Goal: Information Seeking & Learning: Check status

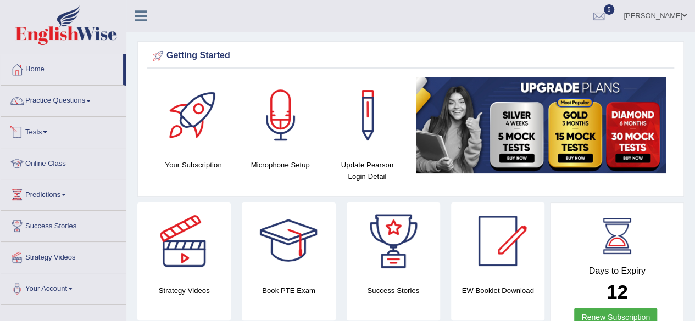
click at [50, 135] on link "Tests" at bounding box center [63, 130] width 125 height 27
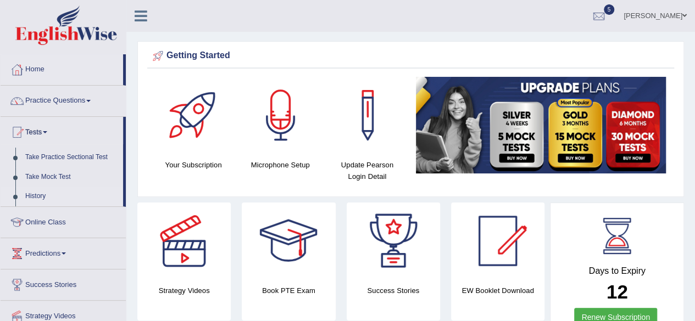
click at [20, 193] on link "History" at bounding box center [71, 197] width 103 height 20
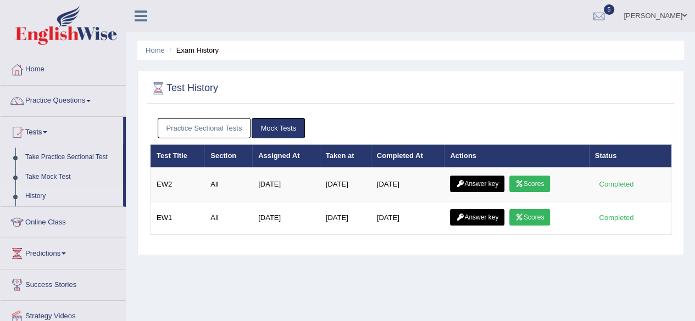
click at [194, 125] on link "Practice Sectional Tests" at bounding box center [204, 128] width 93 height 20
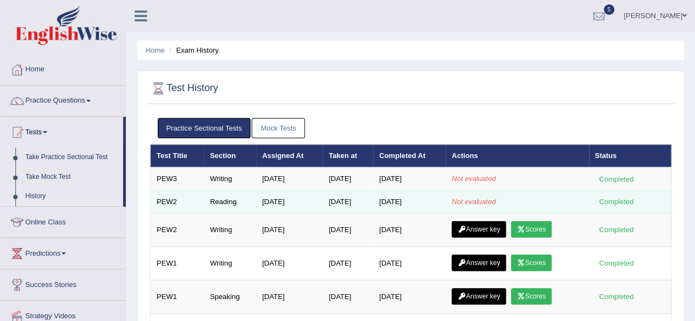
click at [314, 203] on td "Jul 8, 2025" at bounding box center [289, 202] width 66 height 23
click at [614, 201] on div "Completed" at bounding box center [616, 202] width 43 height 12
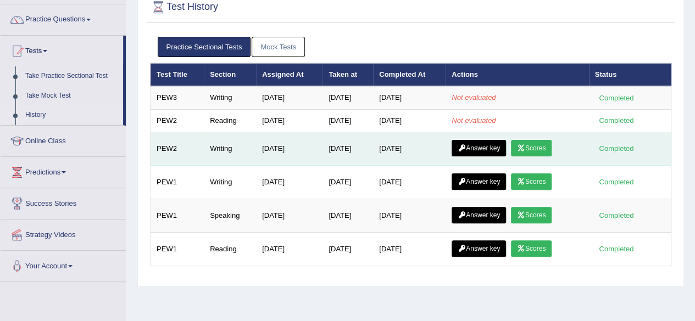
scroll to position [81, 0]
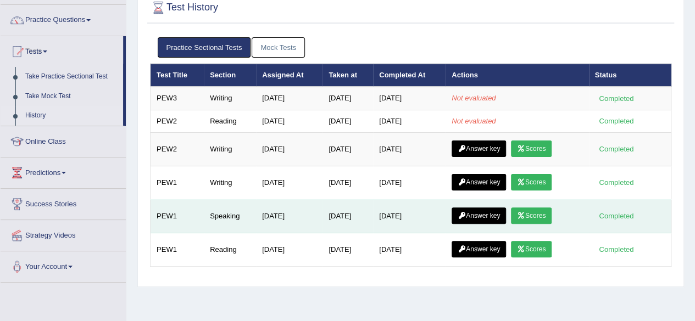
click at [494, 215] on link "Answer key" at bounding box center [479, 216] width 54 height 16
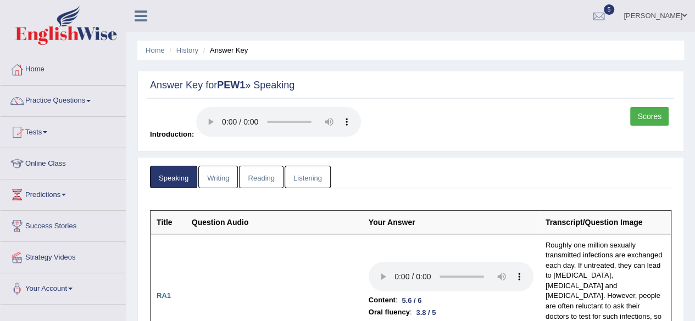
click at [648, 117] on link "Scores" at bounding box center [649, 116] width 38 height 19
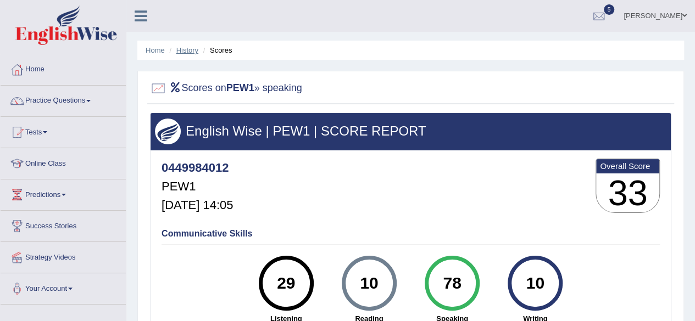
click at [188, 49] on link "History" at bounding box center [187, 50] width 22 height 8
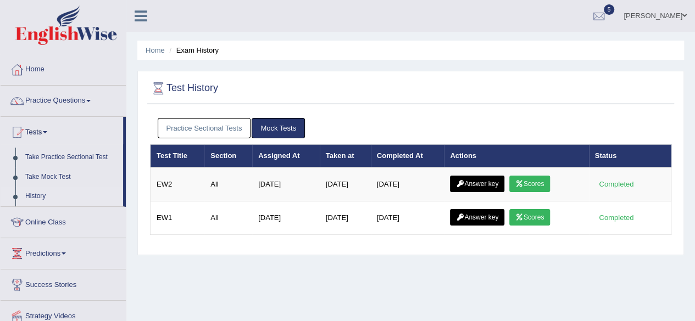
click at [208, 128] on link "Practice Sectional Tests" at bounding box center [204, 128] width 93 height 20
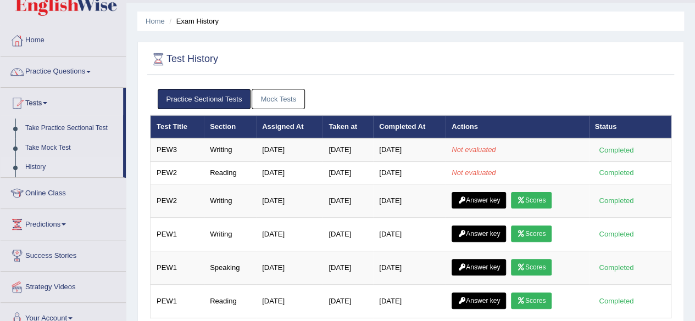
scroll to position [30, 0]
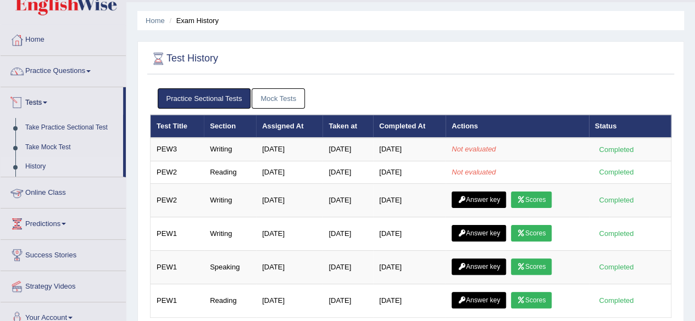
click at [47, 102] on span at bounding box center [45, 103] width 4 height 2
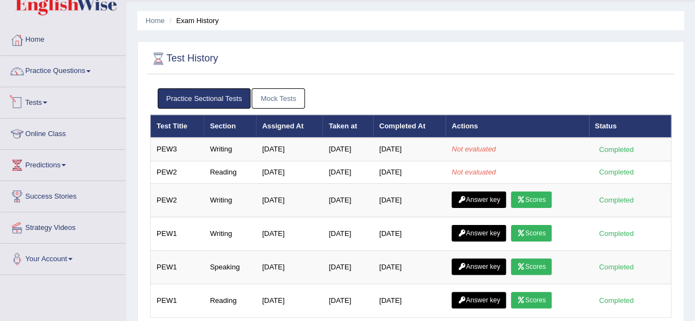
click at [54, 101] on link "Tests" at bounding box center [63, 100] width 125 height 27
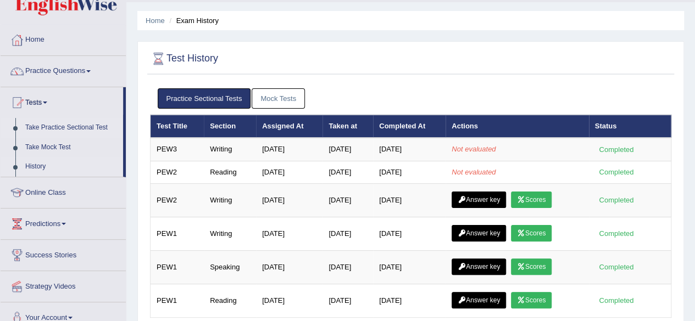
click at [77, 125] on link "Take Practice Sectional Test" at bounding box center [71, 128] width 103 height 20
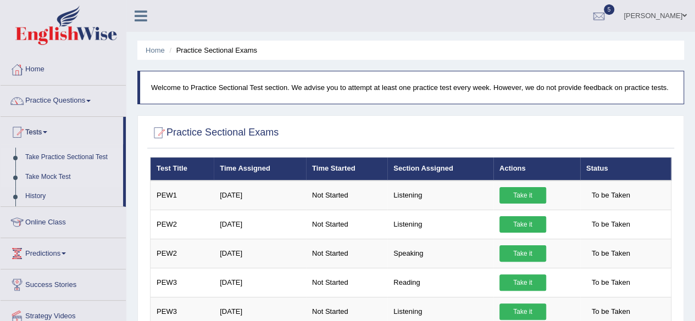
click at [54, 180] on link "Take Mock Test" at bounding box center [71, 178] width 103 height 20
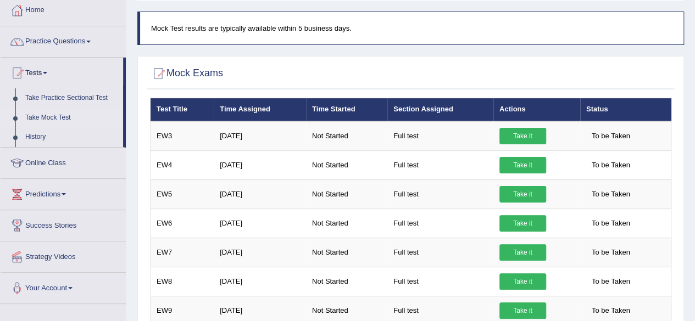
scroll to position [59, 0]
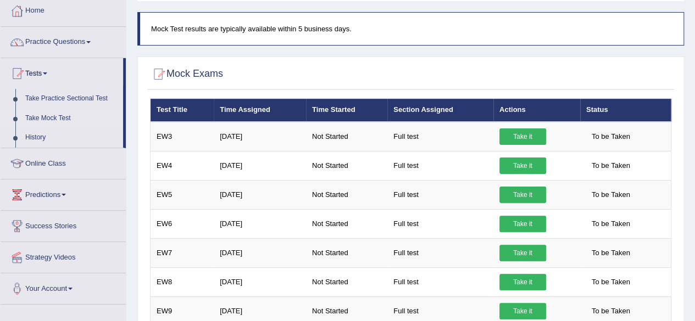
click at [91, 41] on span at bounding box center [88, 42] width 4 height 2
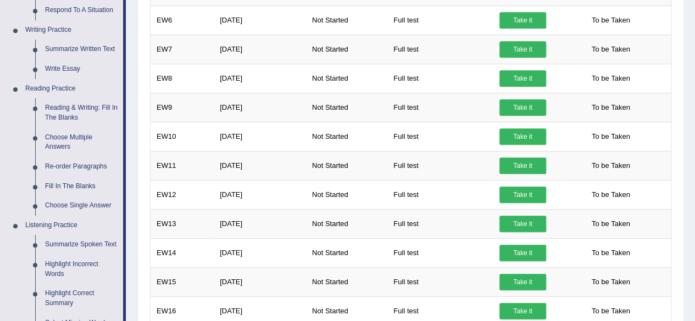
scroll to position [263, 0]
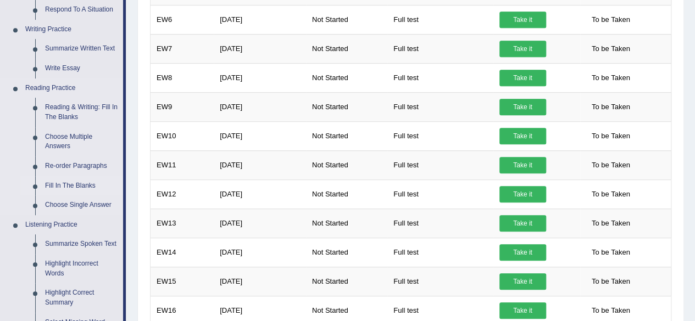
click at [74, 186] on link "Fill In The Blanks" at bounding box center [81, 186] width 83 height 20
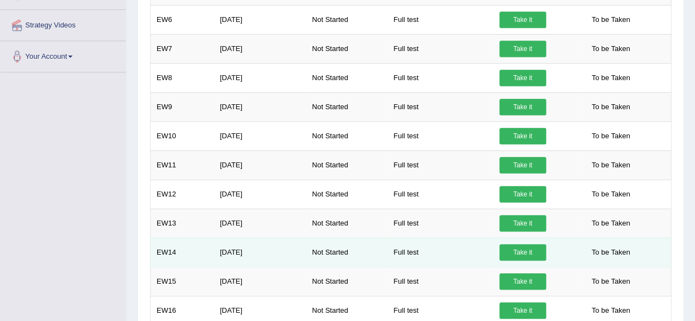
scroll to position [301, 0]
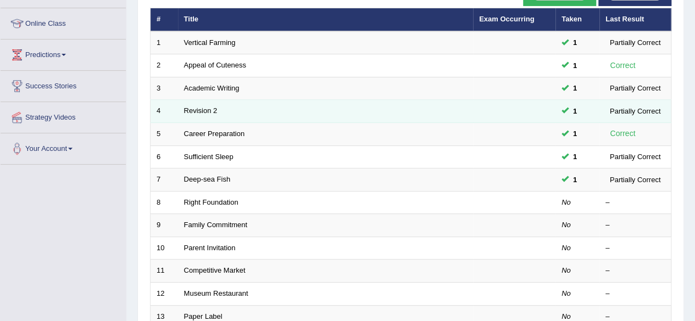
scroll to position [142, 0]
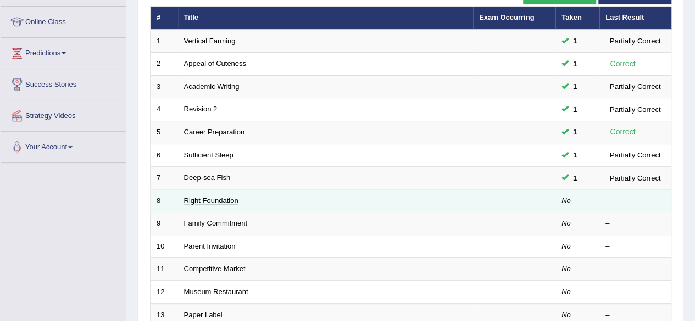
click at [225, 197] on link "Right Foundation" at bounding box center [211, 201] width 54 height 8
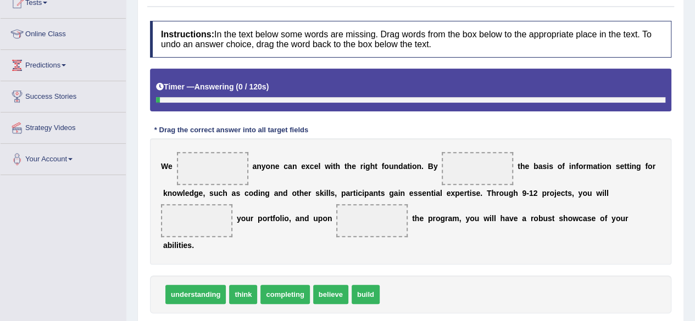
scroll to position [130, 0]
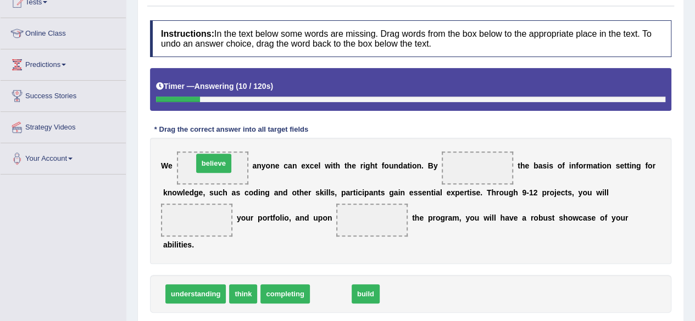
drag, startPoint x: 330, startPoint y: 293, endPoint x: 213, endPoint y: 163, distance: 174.7
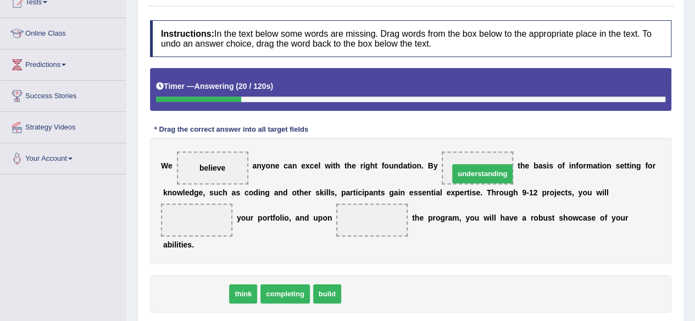
drag, startPoint x: 193, startPoint y: 293, endPoint x: 480, endPoint y: 171, distance: 311.7
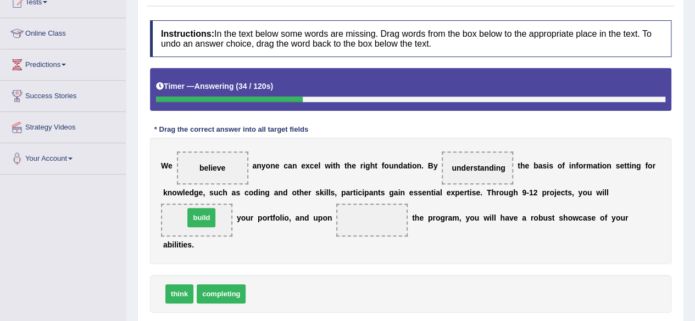
drag, startPoint x: 263, startPoint y: 293, endPoint x: 199, endPoint y: 218, distance: 98.2
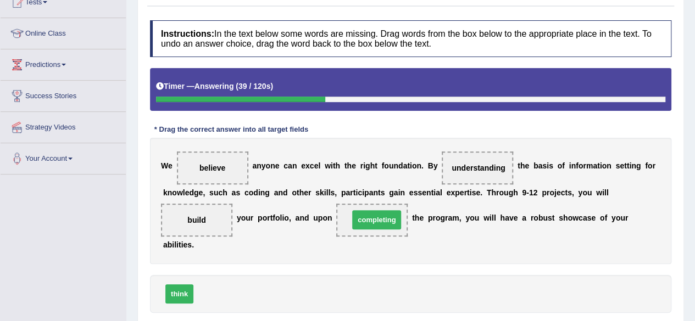
drag, startPoint x: 225, startPoint y: 295, endPoint x: 380, endPoint y: 220, distance: 172.6
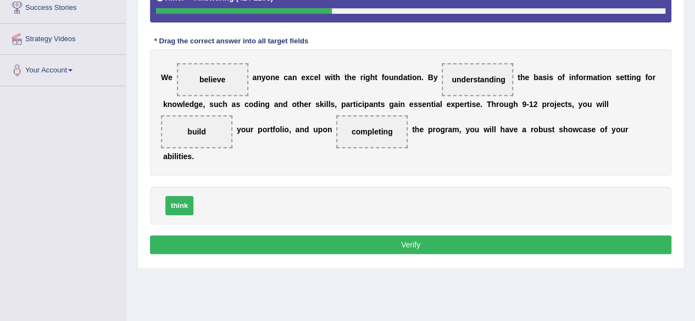
scroll to position [219, 0]
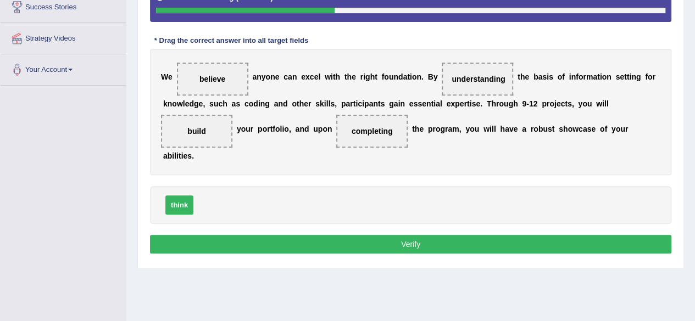
click at [381, 249] on button "Verify" at bounding box center [411, 244] width 522 height 19
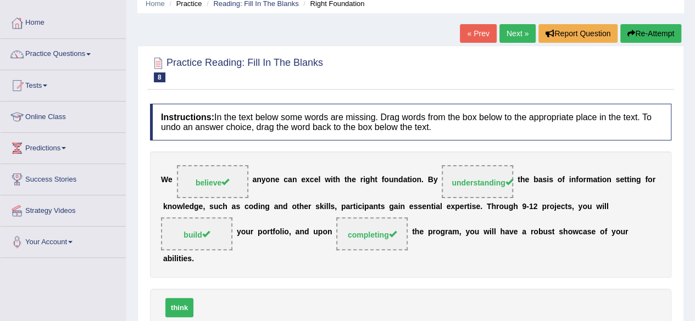
scroll to position [46, 0]
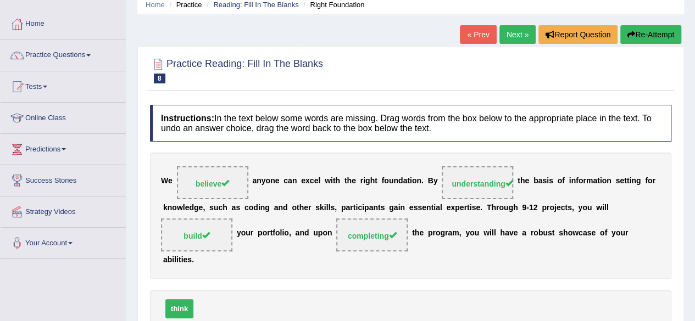
click at [515, 29] on link "Next »" at bounding box center [518, 34] width 36 height 19
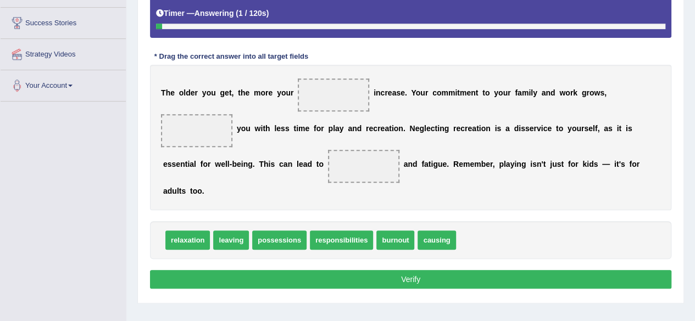
scroll to position [204, 0]
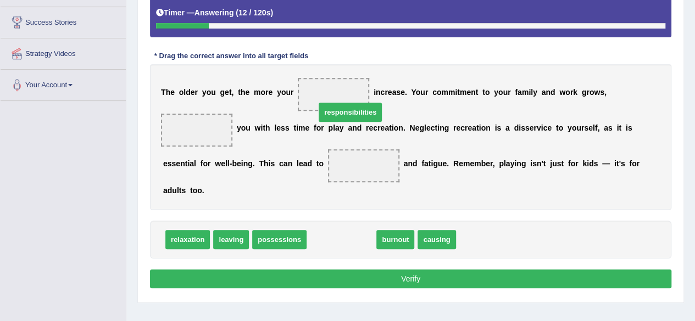
drag, startPoint x: 330, startPoint y: 237, endPoint x: 334, endPoint y: 101, distance: 136.4
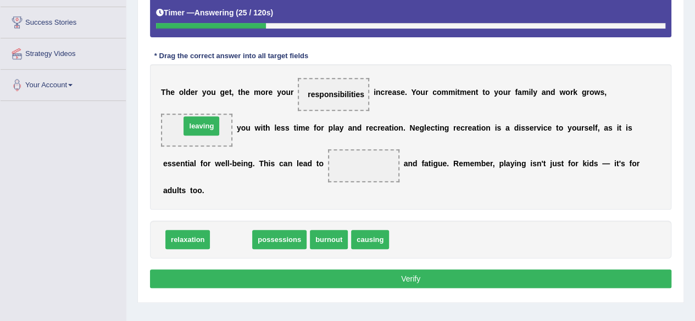
drag, startPoint x: 231, startPoint y: 237, endPoint x: 201, endPoint y: 124, distance: 117.0
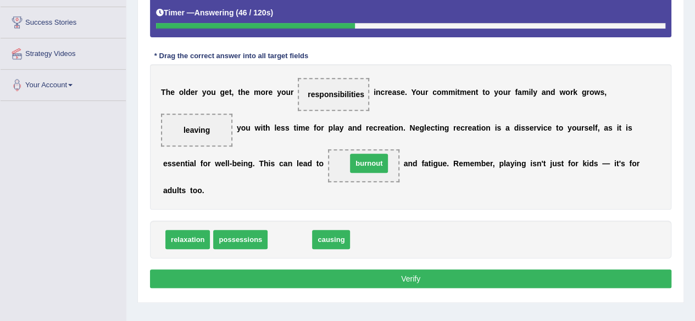
drag, startPoint x: 284, startPoint y: 236, endPoint x: 361, endPoint y: 162, distance: 106.9
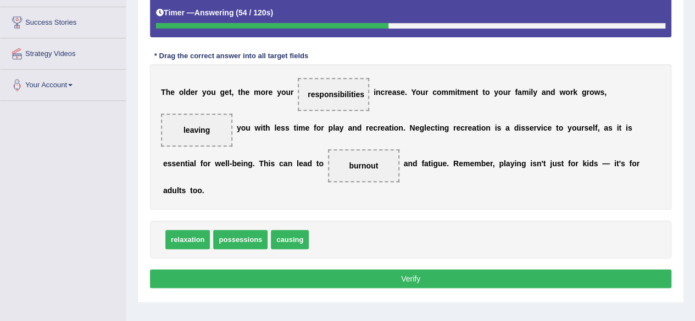
click at [284, 278] on button "Verify" at bounding box center [411, 279] width 522 height 19
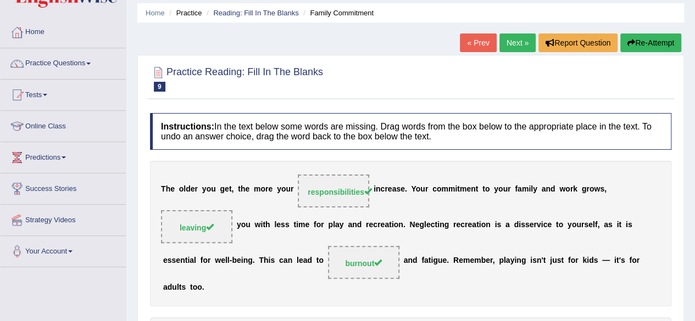
scroll to position [36, 0]
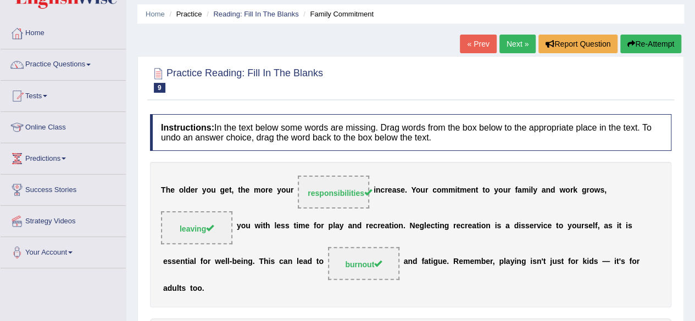
click at [513, 51] on link "Next »" at bounding box center [518, 44] width 36 height 19
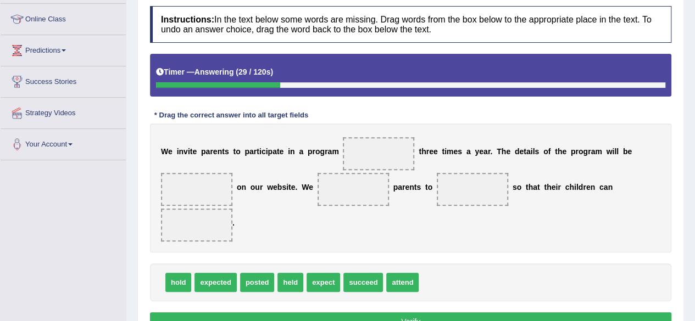
click at [115, 259] on div "Toggle navigation Home Practice Questions Speaking Practice Read Aloud Repeat S…" at bounding box center [347, 141] width 695 height 572
drag, startPoint x: 296, startPoint y: 279, endPoint x: 398, endPoint y: 147, distance: 166.1
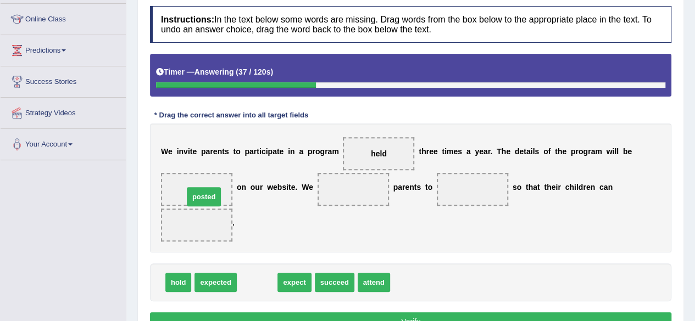
drag, startPoint x: 259, startPoint y: 280, endPoint x: 202, endPoint y: 184, distance: 111.6
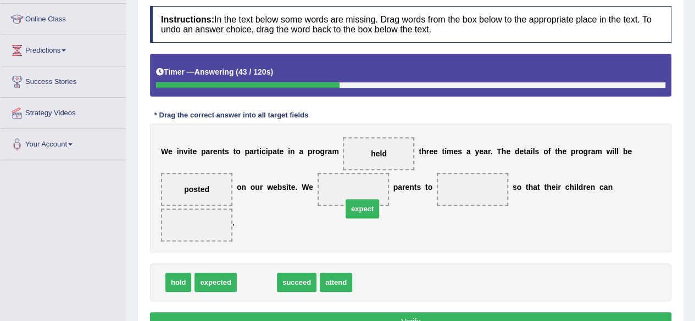
drag, startPoint x: 252, startPoint y: 282, endPoint x: 353, endPoint y: 196, distance: 133.0
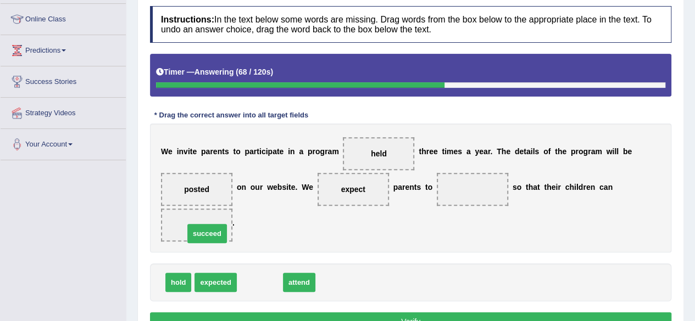
drag, startPoint x: 255, startPoint y: 285, endPoint x: 201, endPoint y: 236, distance: 72.8
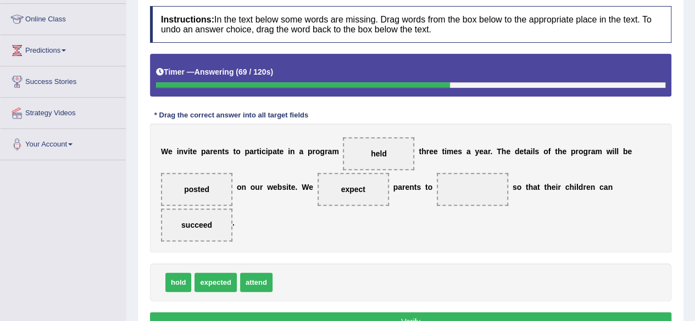
click at [251, 283] on span "attend" at bounding box center [256, 282] width 32 height 19
drag, startPoint x: 253, startPoint y: 281, endPoint x: 488, endPoint y: 191, distance: 251.9
click at [302, 313] on button "Verify" at bounding box center [411, 322] width 522 height 19
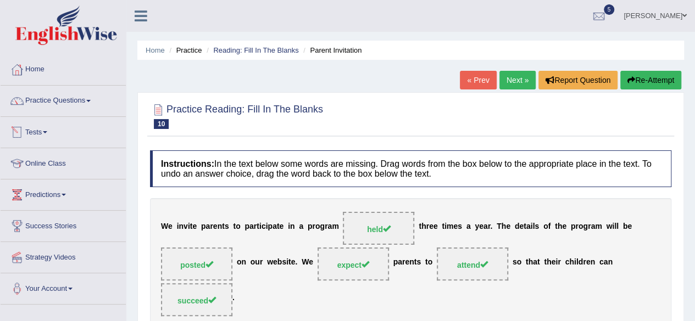
click at [56, 130] on link "Tests" at bounding box center [63, 130] width 125 height 27
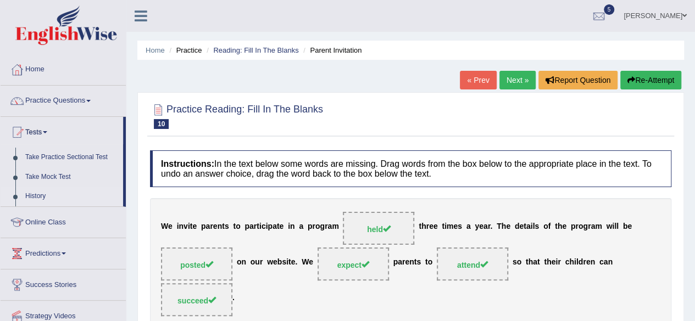
click at [41, 195] on link "History" at bounding box center [71, 197] width 103 height 20
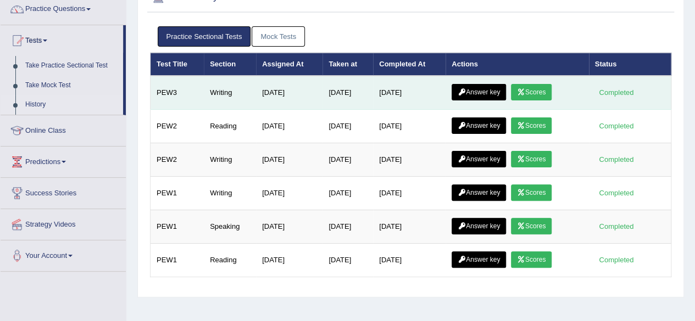
scroll to position [97, 0]
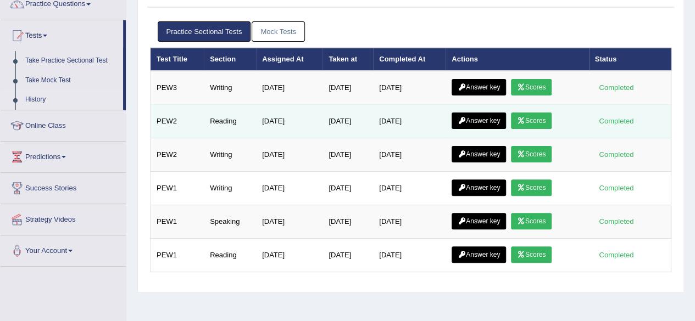
click at [525, 118] on icon at bounding box center [521, 121] width 8 height 7
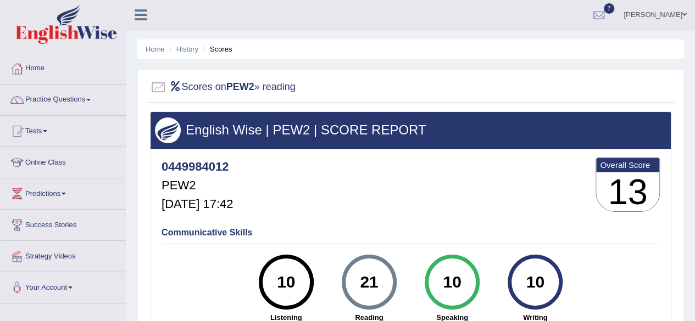
scroll to position [1, 0]
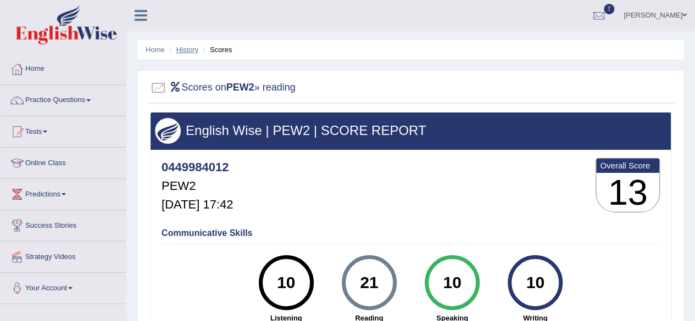
click at [187, 48] on link "History" at bounding box center [187, 50] width 22 height 8
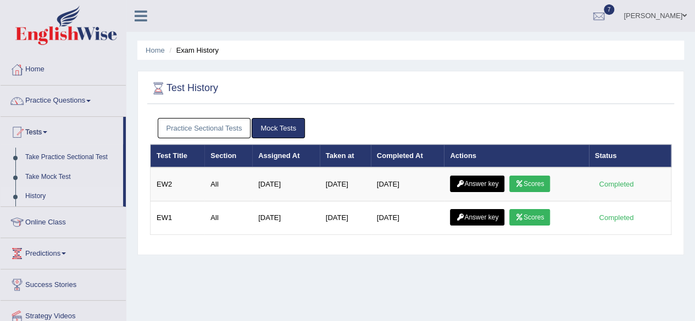
click at [217, 127] on link "Practice Sectional Tests" at bounding box center [204, 128] width 93 height 20
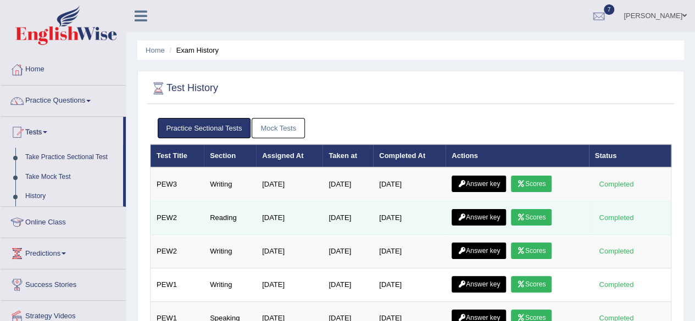
click at [489, 215] on link "Answer key" at bounding box center [479, 217] width 54 height 16
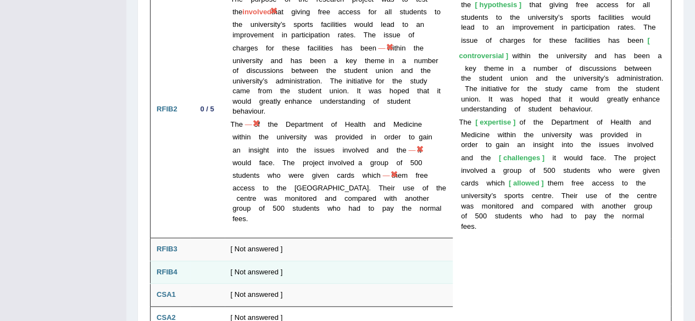
scroll to position [2456, 0]
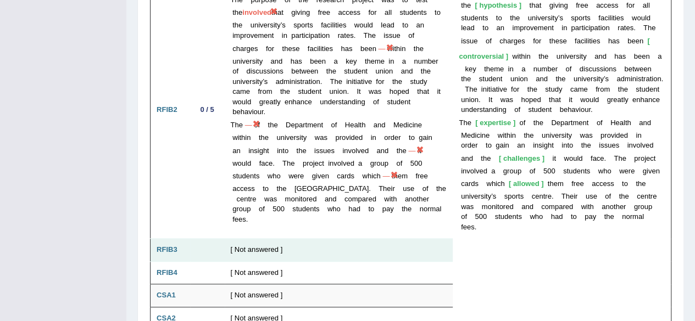
click at [372, 239] on td "[ Not answered ]" at bounding box center [339, 250] width 229 height 23
click at [169, 246] on b "RFIB3" at bounding box center [167, 250] width 21 height 8
click at [242, 239] on td "[ Not answered ]" at bounding box center [339, 250] width 229 height 23
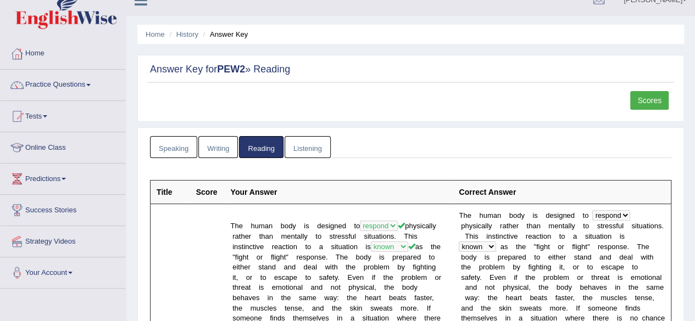
scroll to position [0, 0]
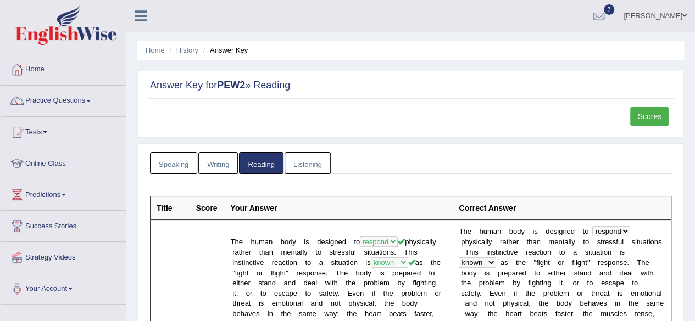
click at [212, 161] on link "Writing" at bounding box center [218, 163] width 40 height 23
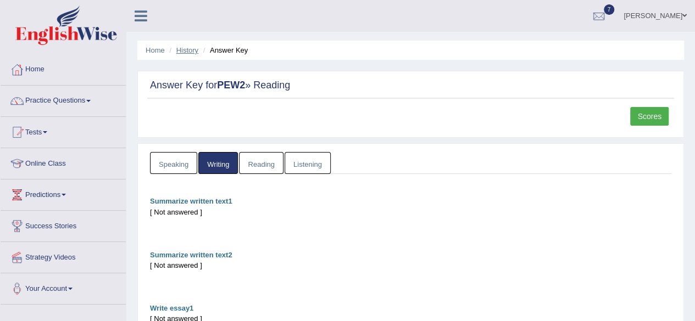
click at [186, 53] on link "History" at bounding box center [187, 50] width 22 height 8
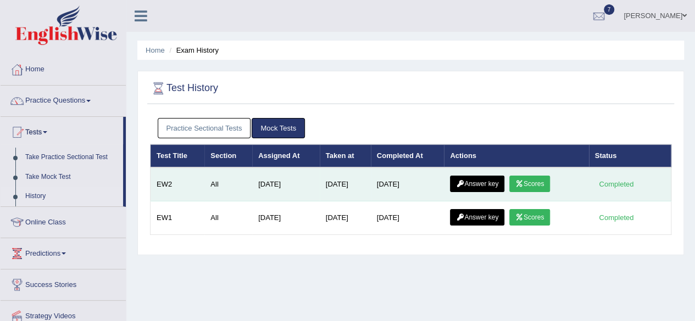
click at [533, 184] on link "Scores" at bounding box center [529, 184] width 41 height 16
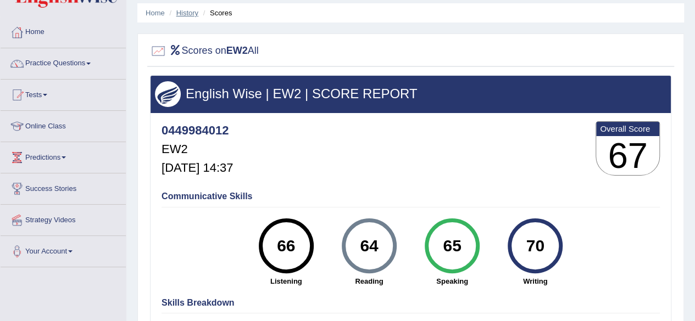
scroll to position [38, 0]
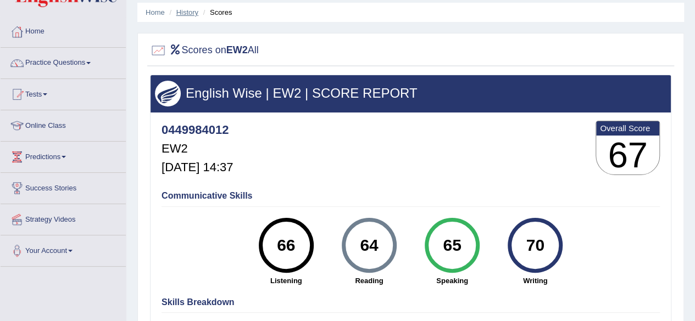
click at [186, 10] on link "History" at bounding box center [187, 12] width 22 height 8
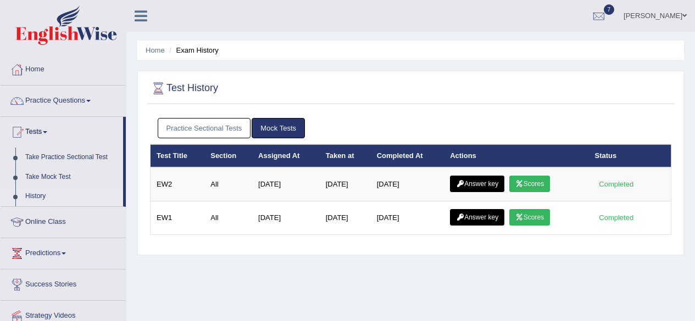
click at [212, 129] on link "Practice Sectional Tests" at bounding box center [204, 128] width 93 height 20
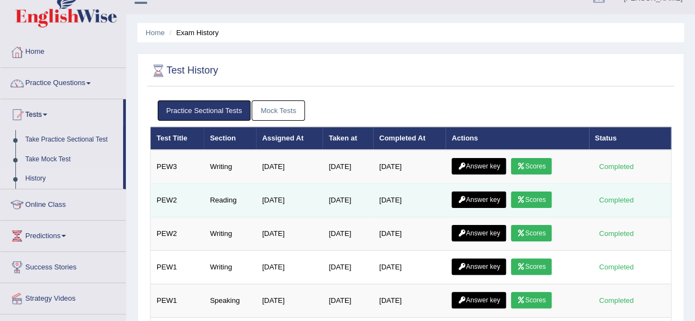
scroll to position [20, 0]
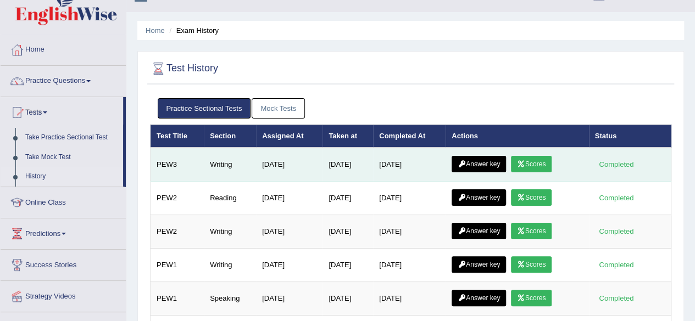
click at [525, 161] on icon at bounding box center [521, 164] width 8 height 7
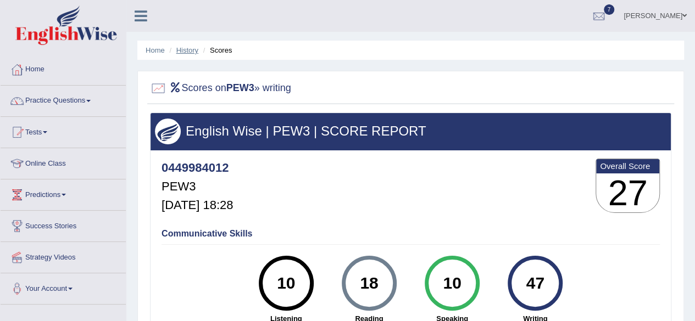
click at [188, 49] on link "History" at bounding box center [187, 50] width 22 height 8
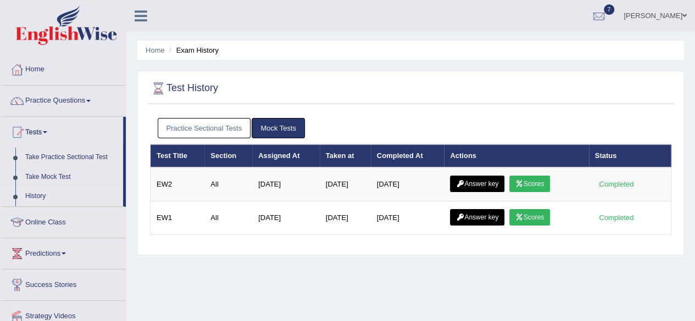
click at [192, 124] on link "Practice Sectional Tests" at bounding box center [204, 128] width 93 height 20
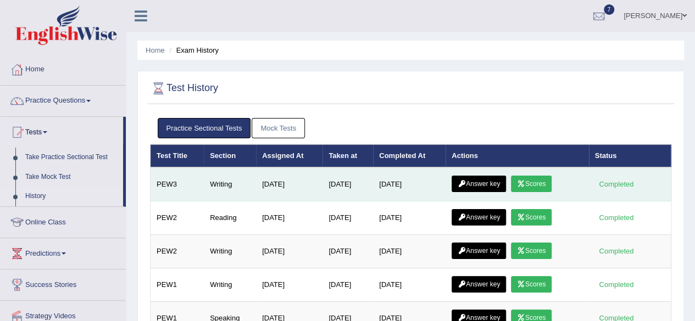
click at [486, 181] on link "Answer key" at bounding box center [479, 184] width 54 height 16
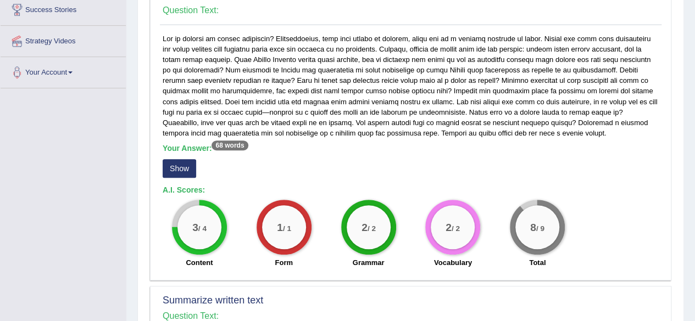
scroll to position [217, 0]
click at [171, 174] on button "Show" at bounding box center [180, 168] width 34 height 19
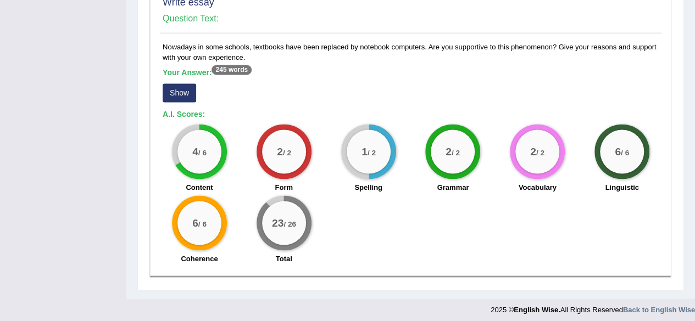
scroll to position [874, 0]
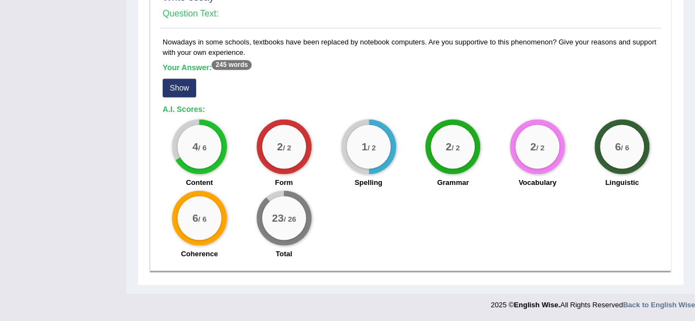
click at [178, 89] on button "Show" at bounding box center [180, 88] width 34 height 19
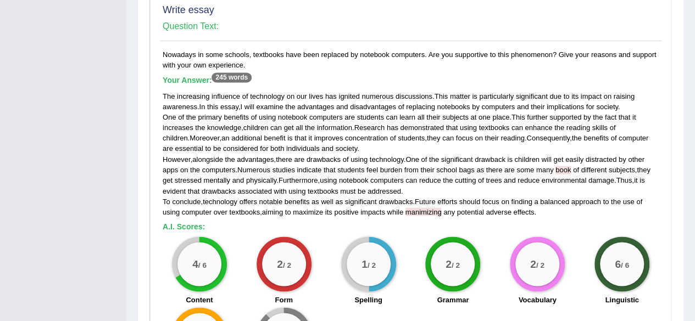
scroll to position [844, 0]
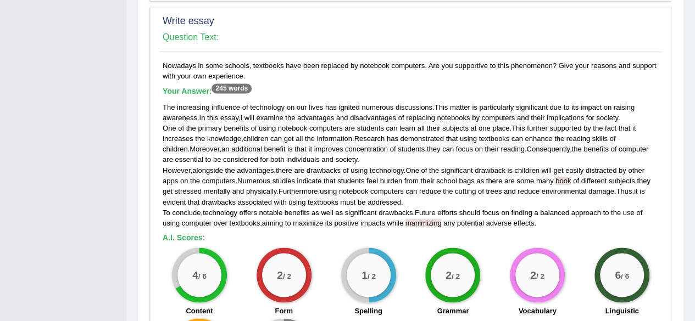
drag, startPoint x: 162, startPoint y: 74, endPoint x: 246, endPoint y: 83, distance: 84.5
click at [246, 83] on div "Nowadays in some schools, textbooks have been replaced by notebook computers. A…" at bounding box center [411, 226] width 502 height 332
copy div "Nowadays in some schools, textbooks have been replaced by notebook computers. A…"
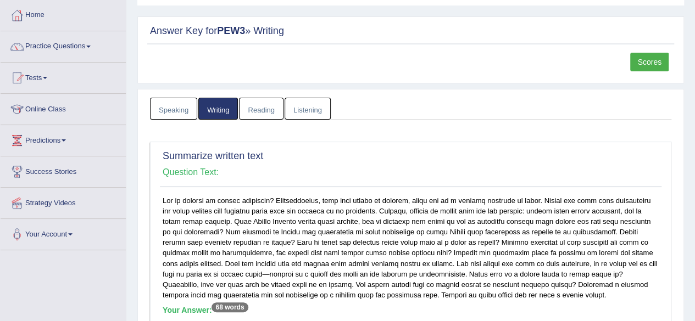
scroll to position [32, 0]
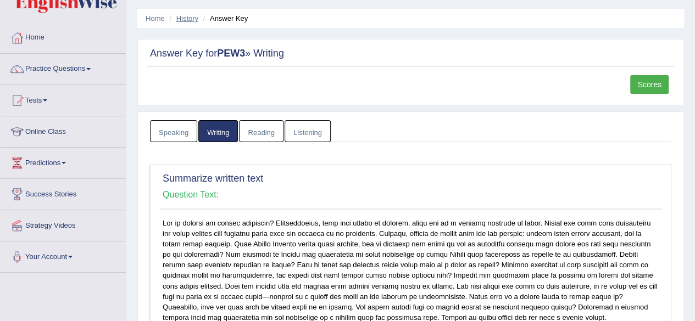
click at [190, 17] on link "History" at bounding box center [187, 18] width 22 height 8
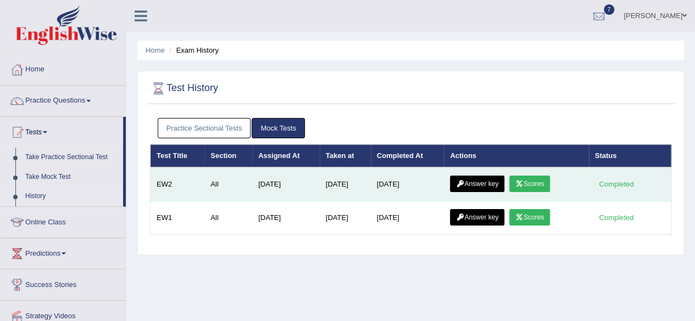
click at [533, 186] on link "Scores" at bounding box center [529, 184] width 41 height 16
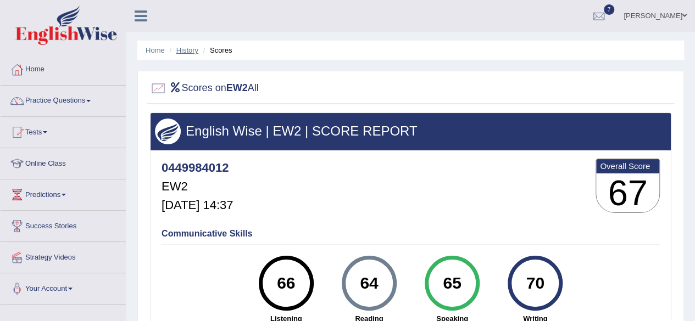
click at [185, 51] on link "History" at bounding box center [187, 50] width 22 height 8
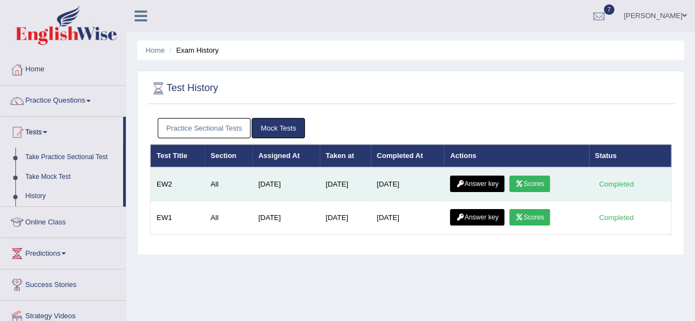
click at [492, 181] on link "Answer key" at bounding box center [477, 184] width 54 height 16
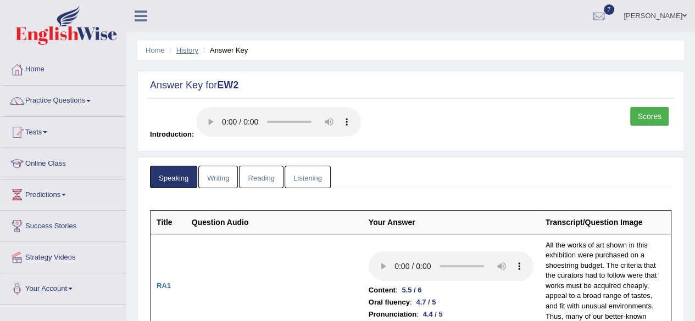
click at [185, 53] on link "History" at bounding box center [187, 50] width 22 height 8
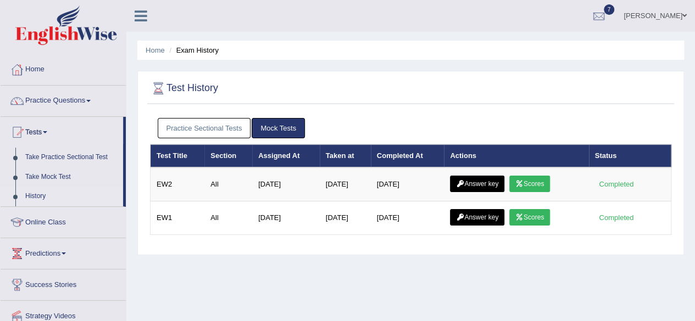
click at [220, 129] on link "Practice Sectional Tests" at bounding box center [204, 128] width 93 height 20
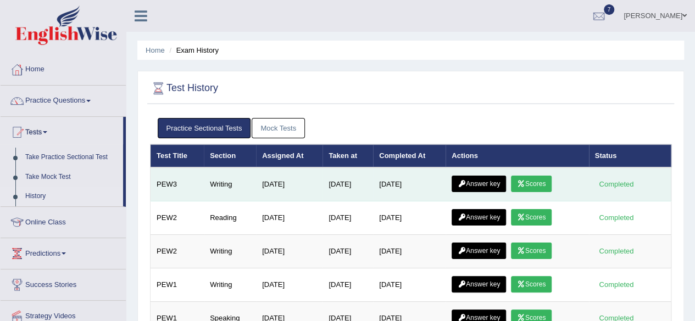
click at [489, 181] on link "Answer key" at bounding box center [479, 184] width 54 height 16
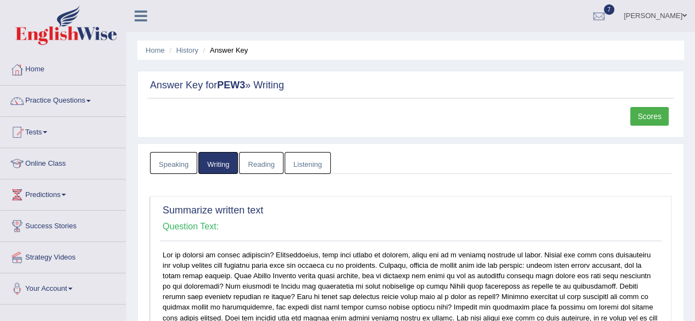
click at [649, 114] on link "Scores" at bounding box center [649, 116] width 38 height 19
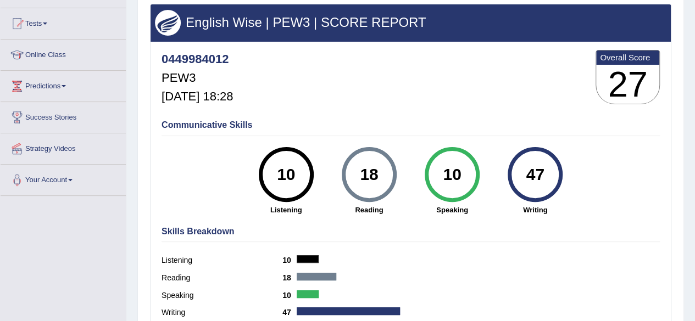
scroll to position [108, 0]
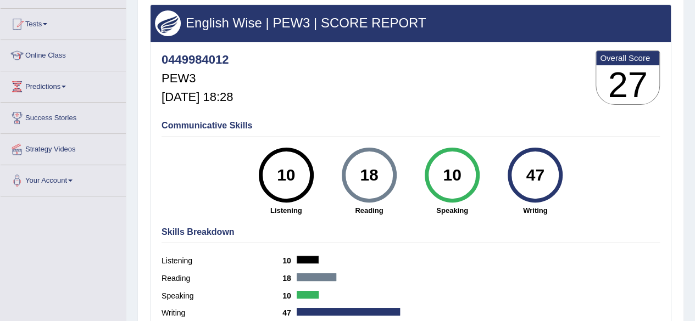
click at [347, 96] on div "0449984012 PEW3 [DATE] 18:28 Overall Score 27" at bounding box center [411, 80] width 504 height 65
